Goal: Task Accomplishment & Management: Use online tool/utility

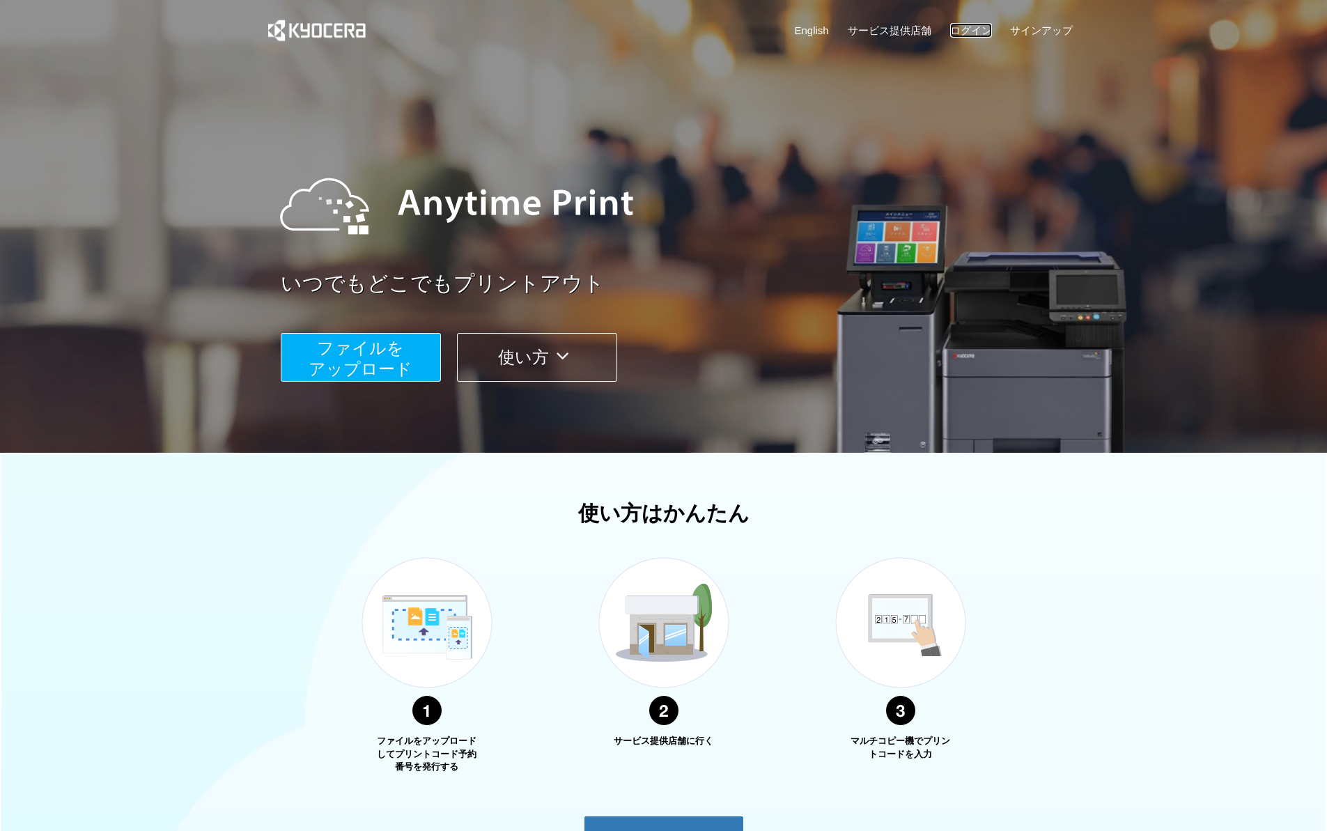
click at [976, 34] on link "ログイン" at bounding box center [971, 30] width 42 height 15
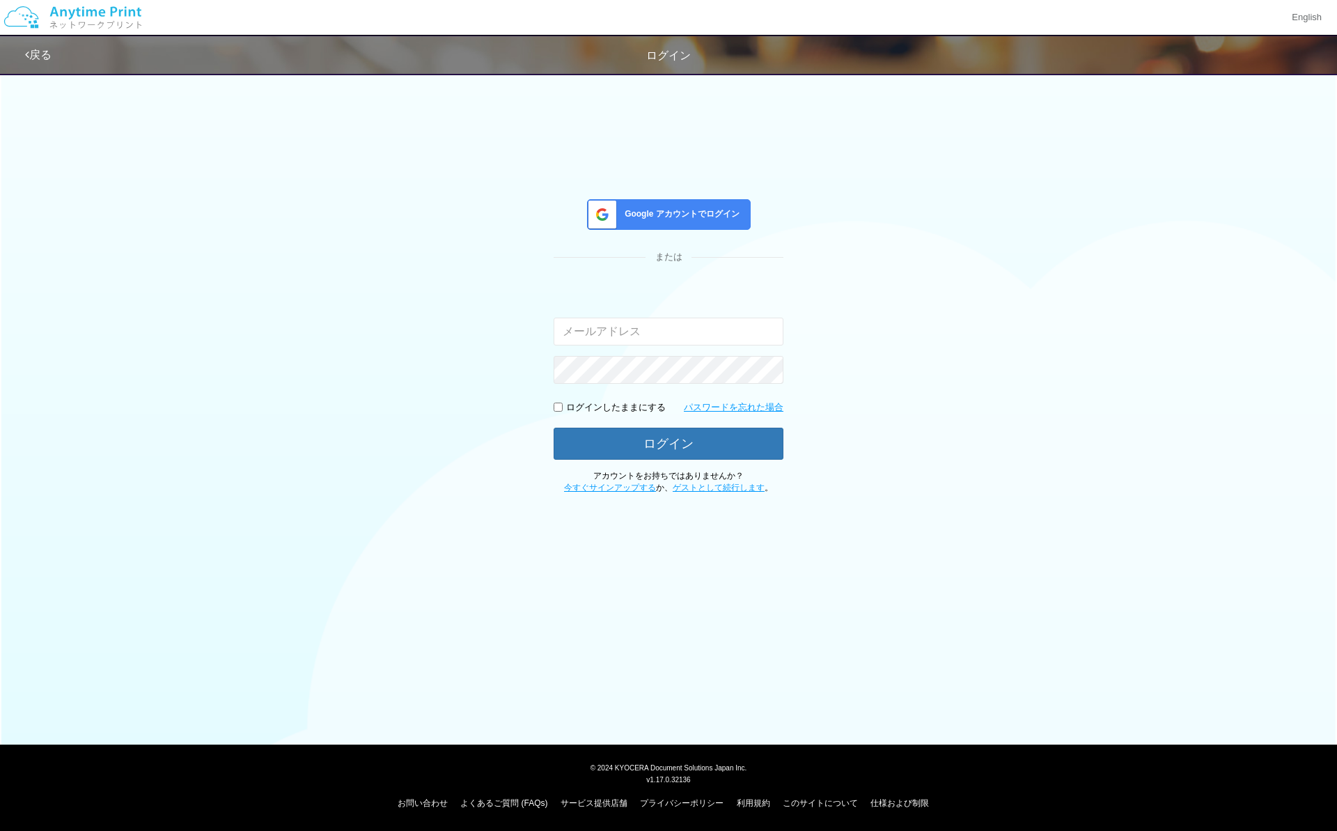
click at [656, 227] on div "Google アカウントでログイン" at bounding box center [669, 214] width 164 height 31
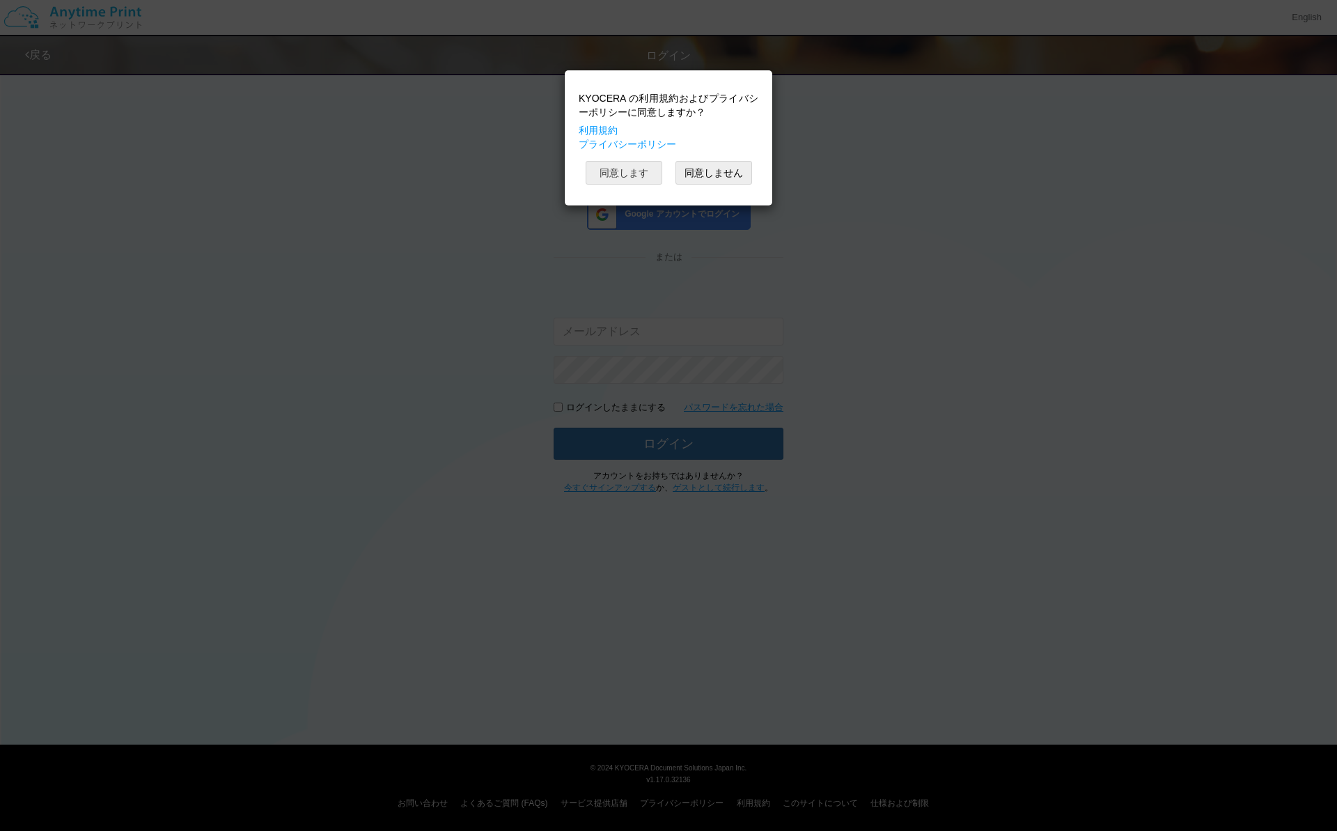
click at [634, 173] on button "同意します" at bounding box center [624, 173] width 77 height 24
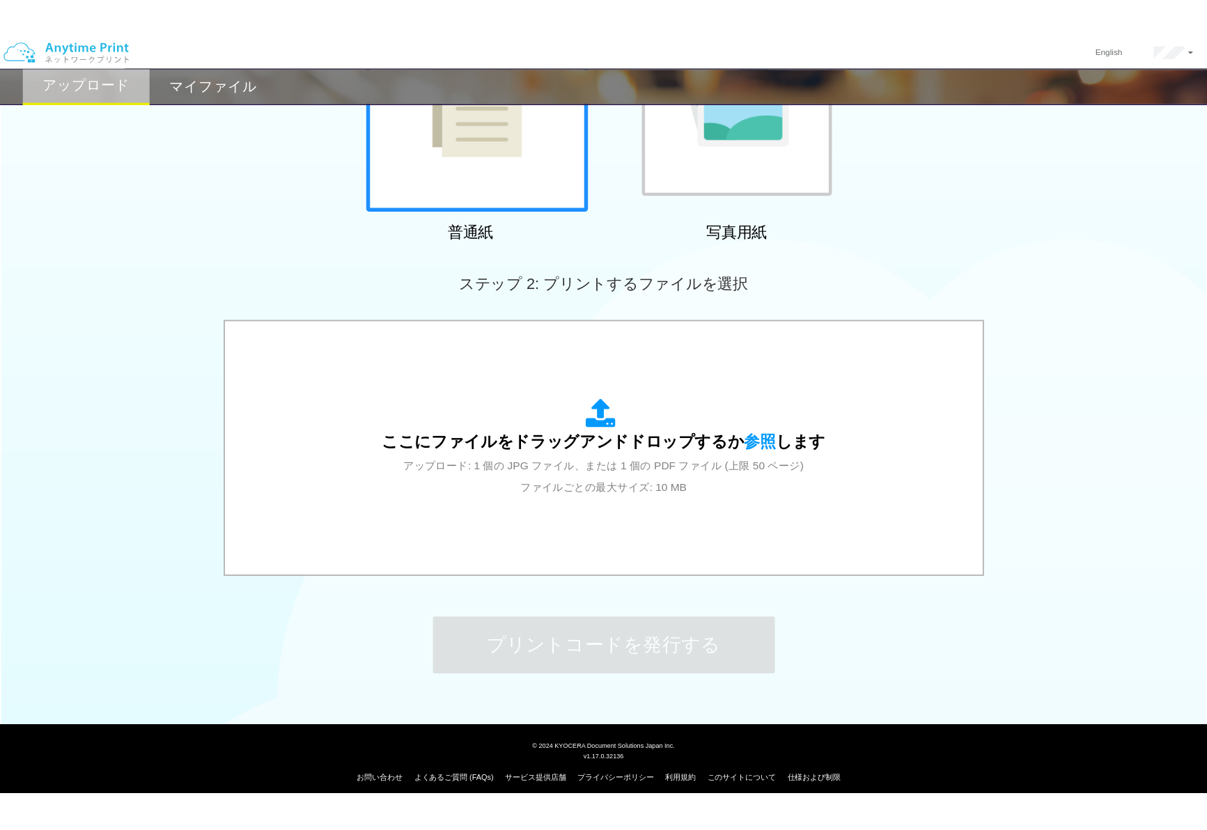
scroll to position [228, 0]
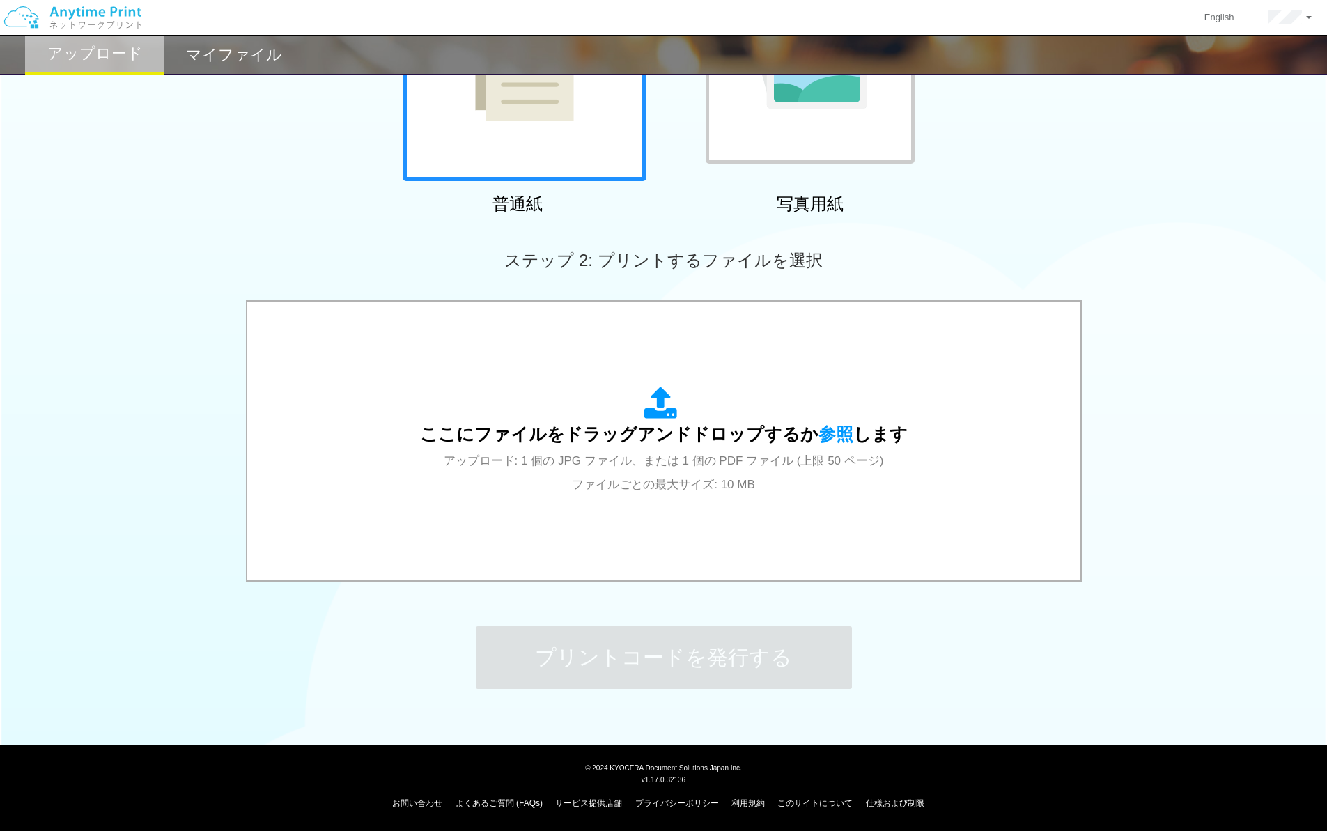
click at [655, 513] on div "ここにファイルをドラッグアンドドロップするか 参照 します アップロード: 1 個の JPG ファイル、または 1 個の PDF ファイル (上限 50 ペー…" at bounding box center [663, 441] width 805 height 251
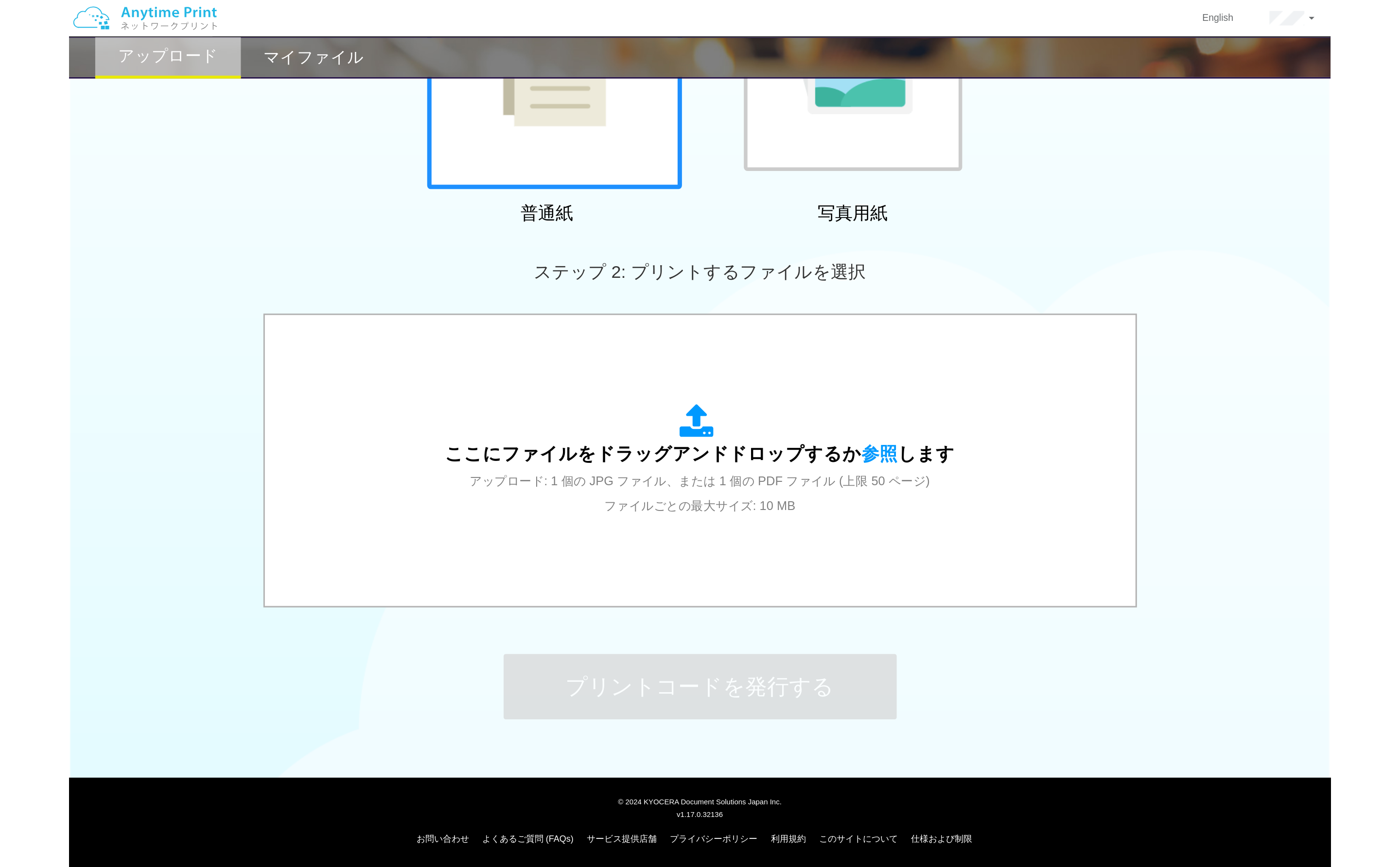
scroll to position [0, 0]
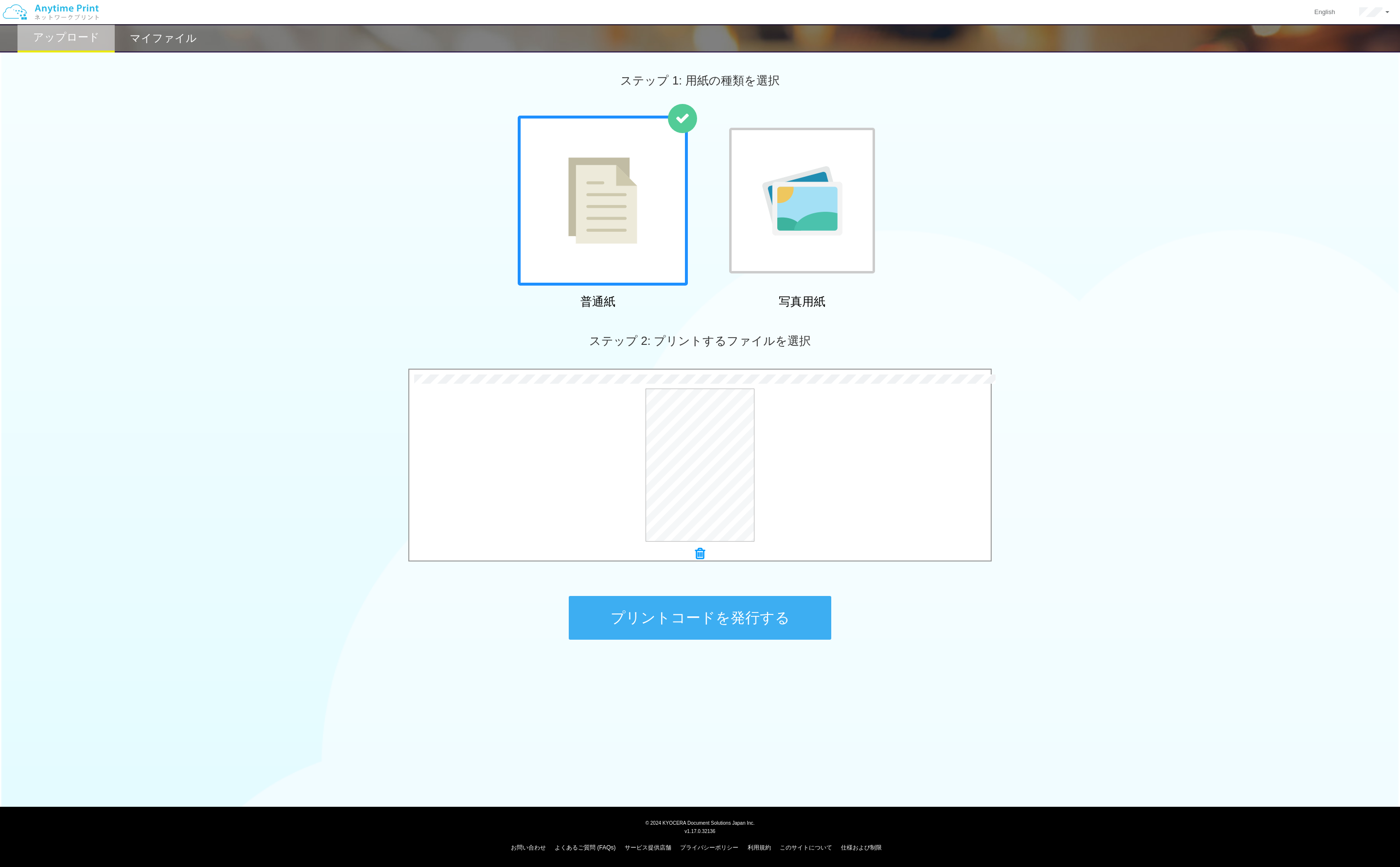
click at [693, 579] on button "プリントコードを発行する" at bounding box center [700, 618] width 262 height 44
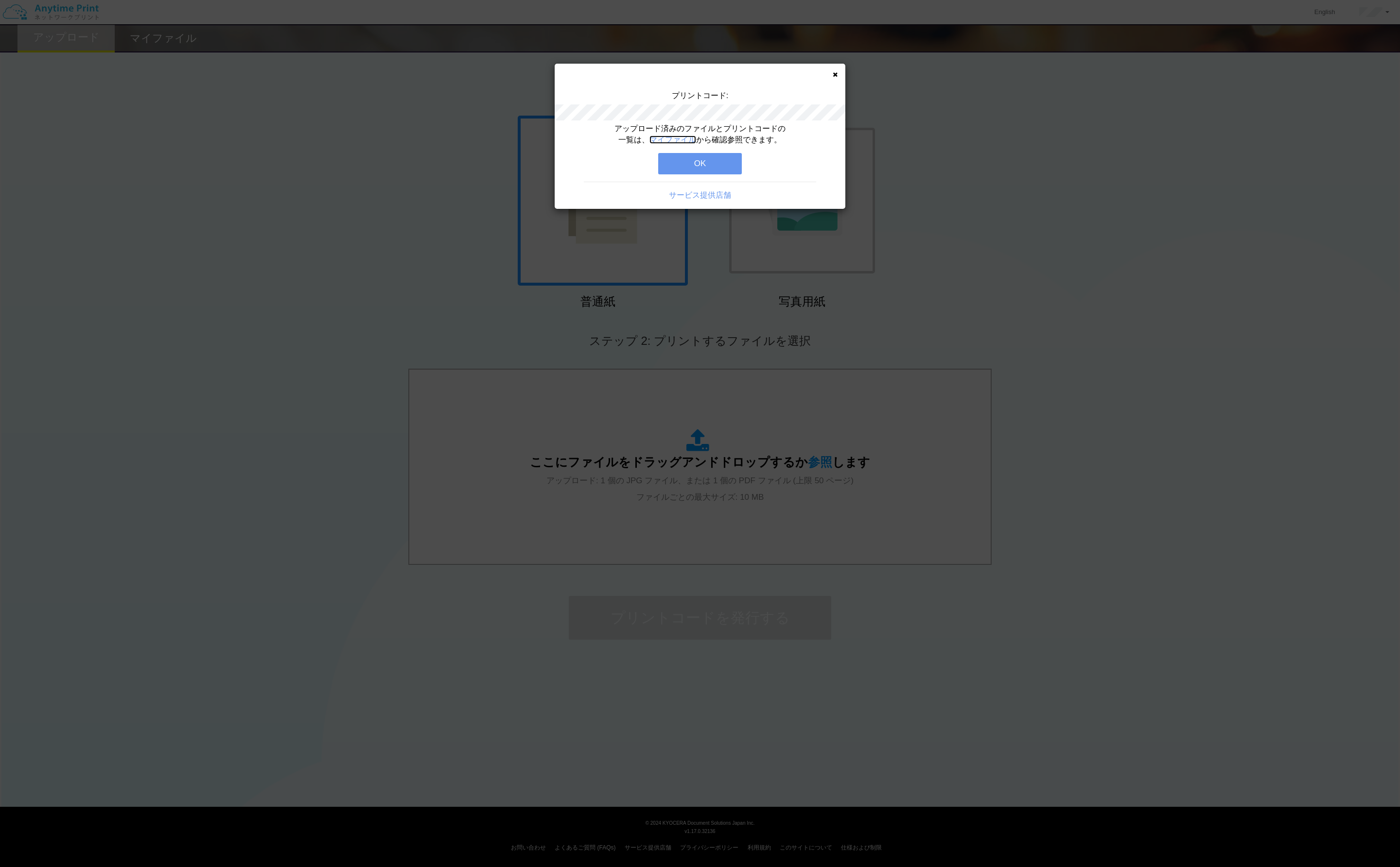
click at [667, 137] on link "マイファイル" at bounding box center [673, 140] width 47 height 8
